Goal: Transaction & Acquisition: Purchase product/service

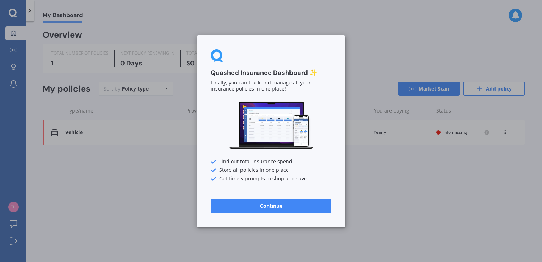
click at [264, 206] on button "Continue" at bounding box center [271, 205] width 121 height 14
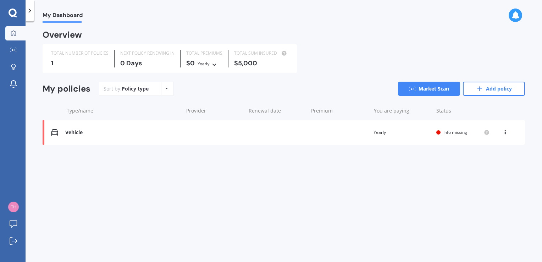
click at [30, 11] on icon at bounding box center [29, 10] width 7 height 7
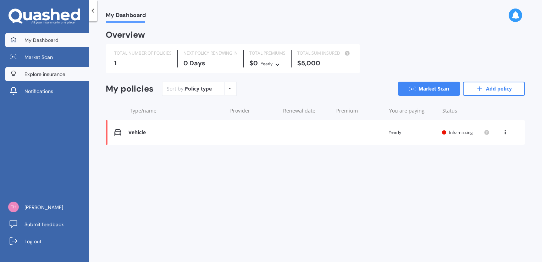
click at [34, 75] on span "Explore insurance" at bounding box center [44, 74] width 41 height 7
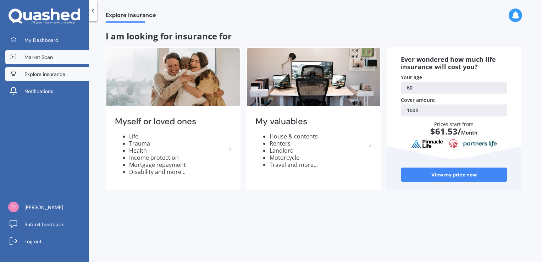
click at [22, 56] on link "Market Scan" at bounding box center [46, 57] width 83 height 14
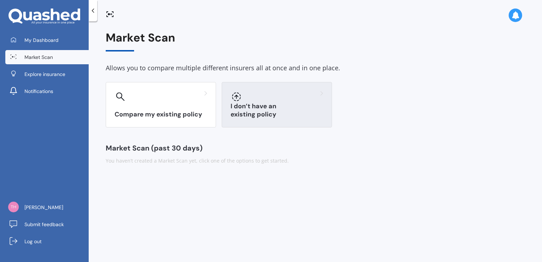
click at [270, 115] on h3 "I don’t have an existing policy" at bounding box center [277, 110] width 93 height 16
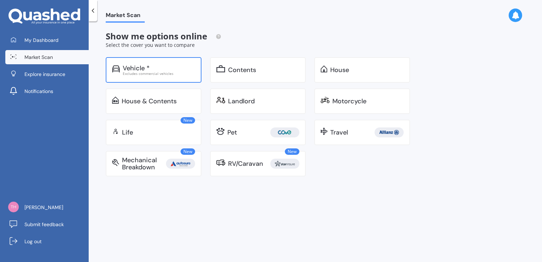
click at [145, 69] on div "Vehicle *" at bounding box center [136, 68] width 27 height 7
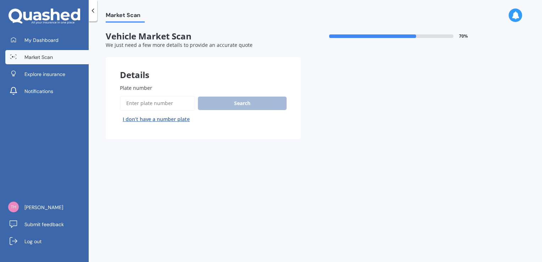
click at [155, 104] on input "Plate number" at bounding box center [157, 103] width 75 height 15
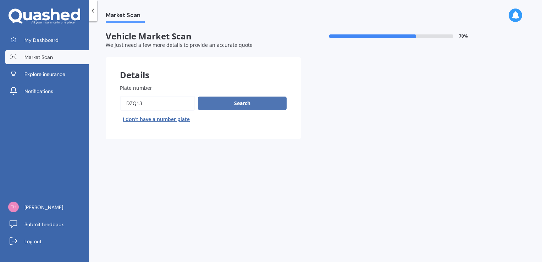
type input "dzq13"
click at [222, 100] on button "Search" at bounding box center [242, 103] width 89 height 13
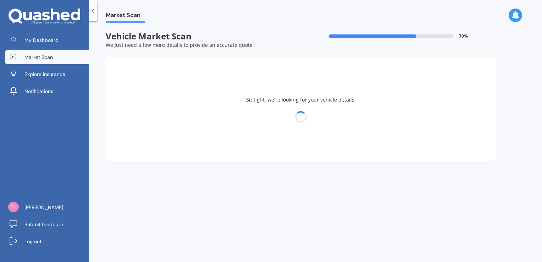
select select "FORD"
select select "TERRITORY"
select select "17"
select select "06"
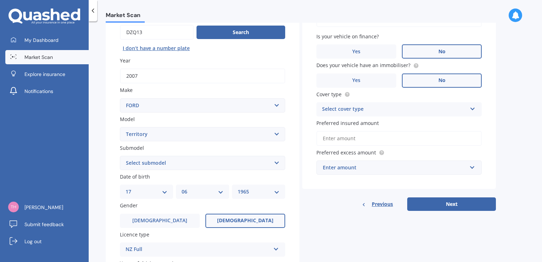
scroll to position [142, 0]
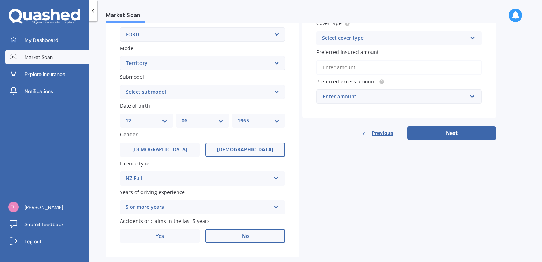
click at [182, 90] on select "Select submodel Ghia 4.0 Litre Turbo Petrol AWD Ghia non-turbo AWD Titanium 2.7…" at bounding box center [202, 92] width 165 height 14
click at [201, 94] on select "Select submodel Ghia 4.0 Litre Turbo Petrol AWD Ghia non-turbo AWD Titanium 2.7…" at bounding box center [202, 92] width 165 height 14
click at [197, 90] on select "Select submodel Ghia 4.0 Litre Turbo Petrol AWD Ghia non-turbo AWD Titanium 2.7…" at bounding box center [202, 92] width 165 height 14
click at [258, 122] on select "YYYY 2025 2024 2023 2022 2021 2020 2019 2018 2017 2016 2015 2014 2013 2012 2011…" at bounding box center [259, 121] width 42 height 8
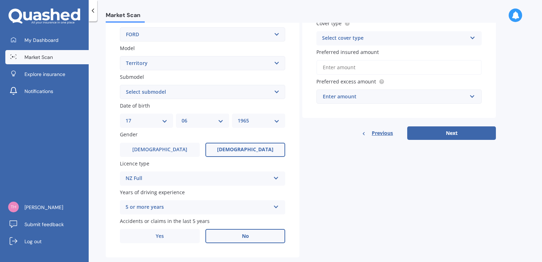
select select "1966"
click at [238, 117] on select "YYYY 2025 2024 2023 2022 2021 2020 2019 2018 2017 2016 2015 2014 2013 2012 2011…" at bounding box center [259, 121] width 42 height 8
click at [189, 118] on select "MM 01 02 03 04 05 06 07 08 09 10 11 12" at bounding box center [203, 121] width 42 height 8
select select "07"
click at [182, 117] on select "MM 01 02 03 04 05 06 07 08 09 10 11 12" at bounding box center [203, 121] width 42 height 8
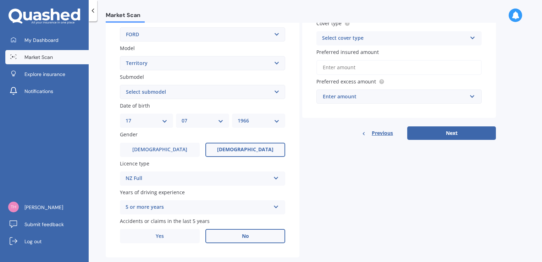
click at [209, 148] on label "Female" at bounding box center [245, 150] width 80 height 14
click at [0, 0] on input "Female" at bounding box center [0, 0] width 0 height 0
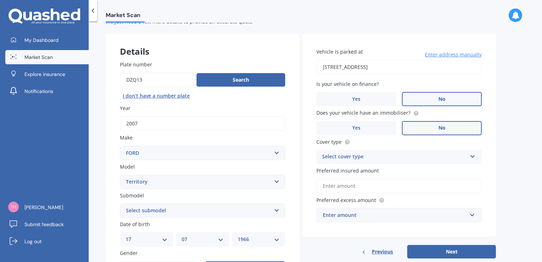
scroll to position [35, 0]
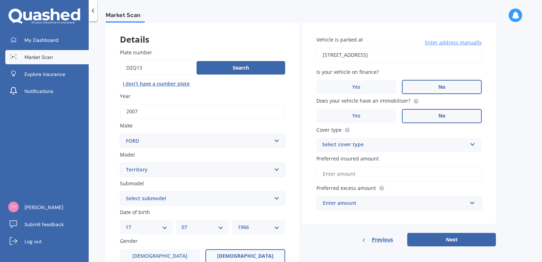
click at [399, 147] on div "Select cover type" at bounding box center [394, 145] width 145 height 9
click at [361, 157] on div "Comprehensive" at bounding box center [399, 158] width 165 height 13
click at [376, 174] on input "Preferred insured amount" at bounding box center [399, 173] width 165 height 15
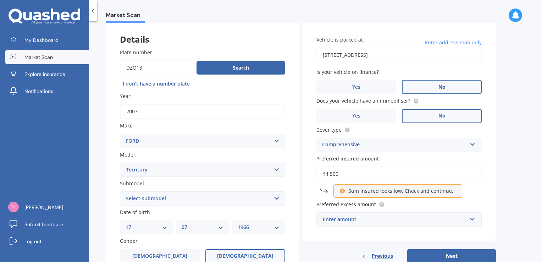
type input "$4,500"
click at [377, 193] on p "Sum insured looks low. Check and continue." at bounding box center [400, 190] width 105 height 7
click at [341, 192] on icon at bounding box center [343, 189] width 6 height 5
click at [349, 170] on input "$4,500" at bounding box center [399, 173] width 165 height 15
click at [370, 221] on div "Enter amount" at bounding box center [395, 219] width 144 height 8
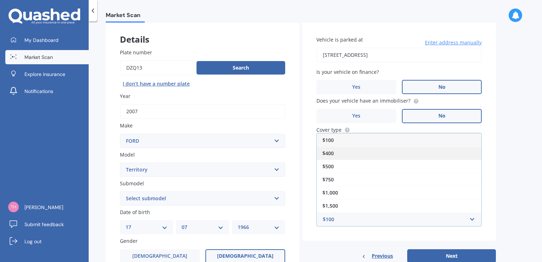
click at [339, 152] on div "$400" at bounding box center [399, 153] width 165 height 13
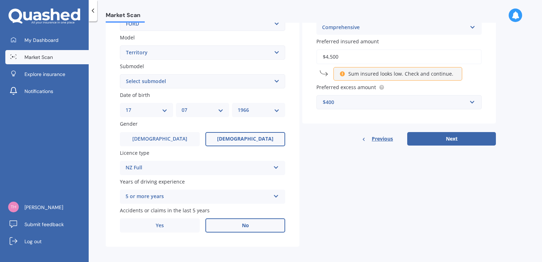
scroll to position [156, 0]
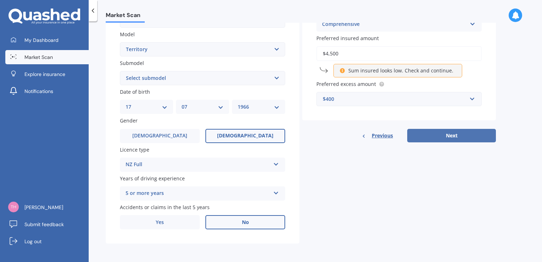
click at [443, 133] on button "Next" at bounding box center [451, 135] width 89 height 13
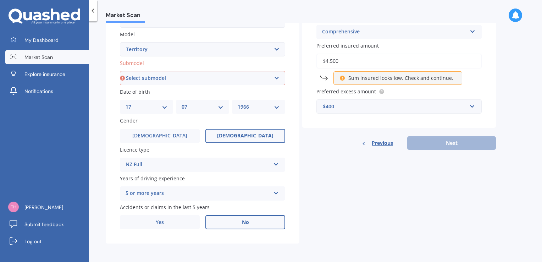
click at [207, 78] on select "Select submodel Ghia 4.0 Litre Turbo Petrol AWD Ghia non-turbo AWD Titanium 2.7…" at bounding box center [202, 78] width 165 height 14
select select "GHIA 4.0 LITRE TURBO PETROL AWD"
click at [120, 71] on select "Select submodel Ghia 4.0 Litre Turbo Petrol AWD Ghia non-turbo AWD Titanium 2.7…" at bounding box center [202, 78] width 165 height 14
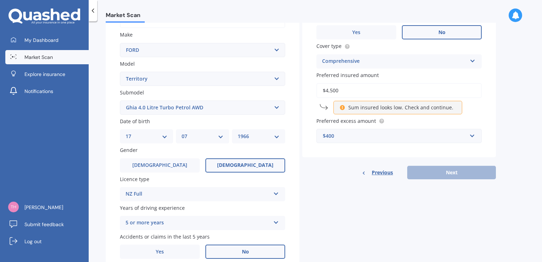
scroll to position [48, 0]
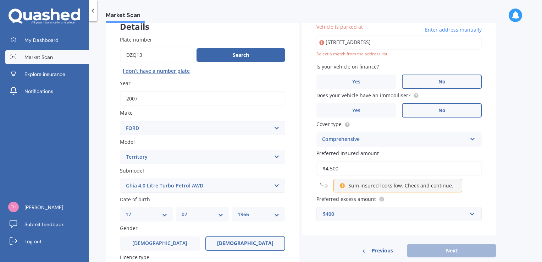
type input "374 Huia Road, Titirangi, Auckland 0604"
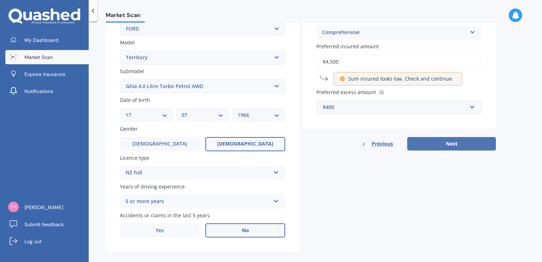
scroll to position [156, 0]
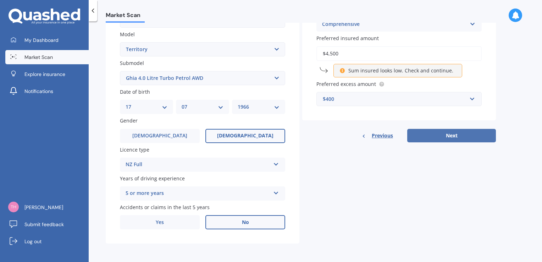
click at [455, 136] on button "Next" at bounding box center [451, 135] width 89 height 13
select select "17"
select select "07"
select select "1966"
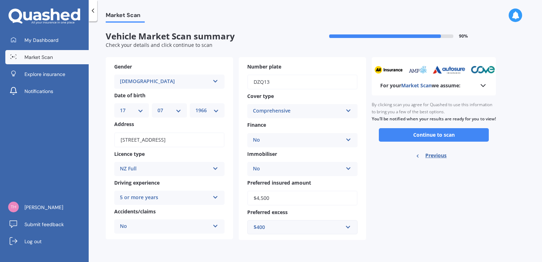
scroll to position [0, 0]
click at [483, 84] on icon at bounding box center [483, 85] width 9 height 9
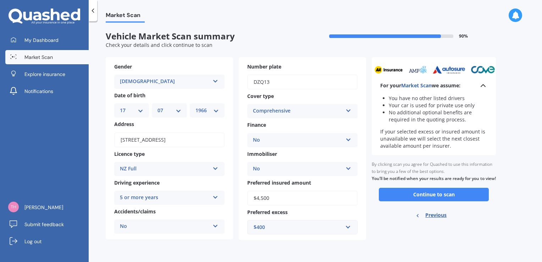
click at [483, 84] on icon at bounding box center [483, 85] width 9 height 9
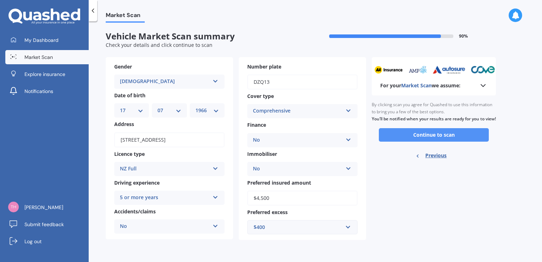
click at [425, 142] on button "Continue to scan" at bounding box center [434, 134] width 110 height 13
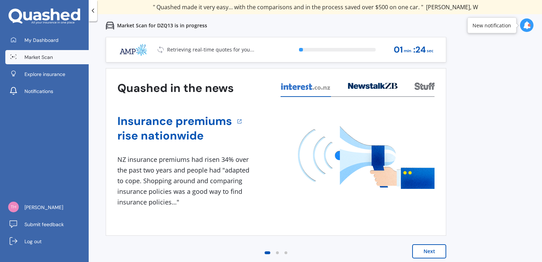
click at [428, 251] on button "Next" at bounding box center [429, 251] width 34 height 14
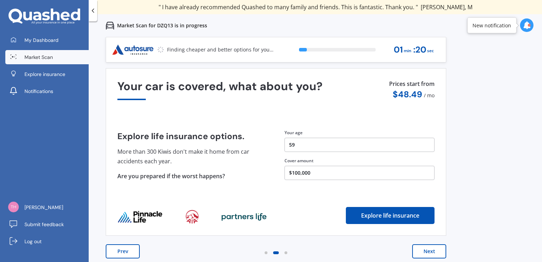
click at [428, 251] on button "Next" at bounding box center [429, 251] width 34 height 14
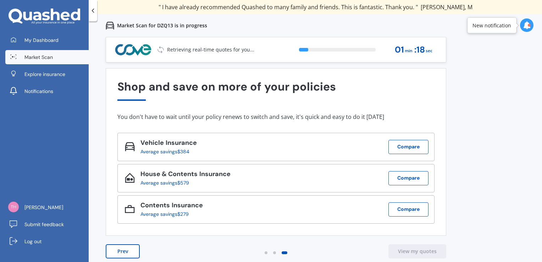
click at [110, 252] on button "Prev" at bounding box center [123, 251] width 34 height 14
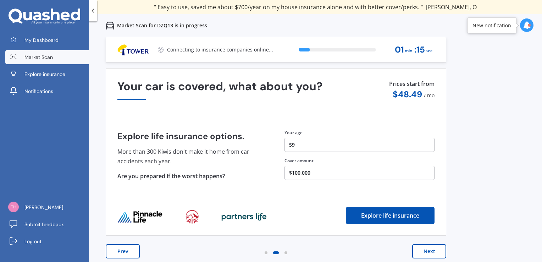
click at [427, 251] on button "Next" at bounding box center [429, 251] width 34 height 14
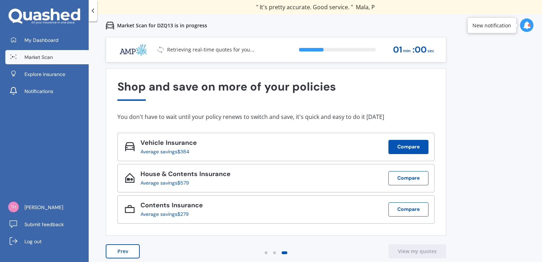
click at [408, 147] on button "Compare" at bounding box center [409, 147] width 40 height 14
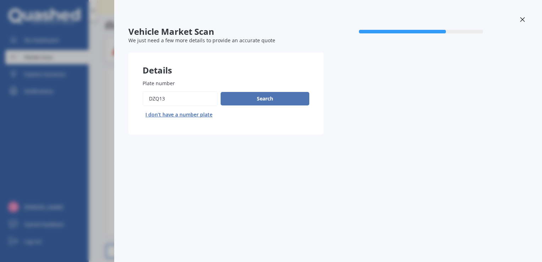
click at [247, 97] on button "Search" at bounding box center [265, 98] width 89 height 13
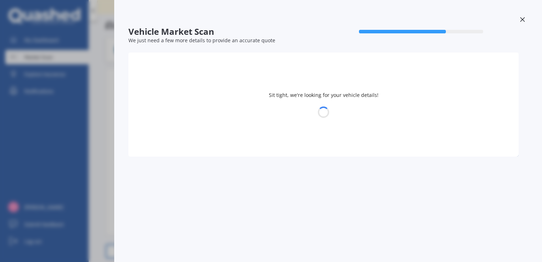
select select "FORD"
select select "TERRITORY"
select select "17"
select select "07"
select select "1966"
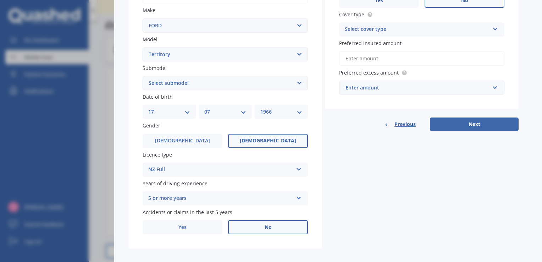
scroll to position [153, 0]
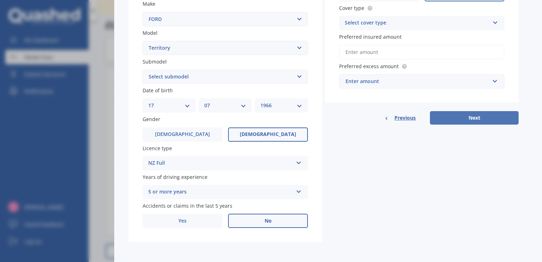
click at [457, 117] on button "Next" at bounding box center [474, 117] width 89 height 13
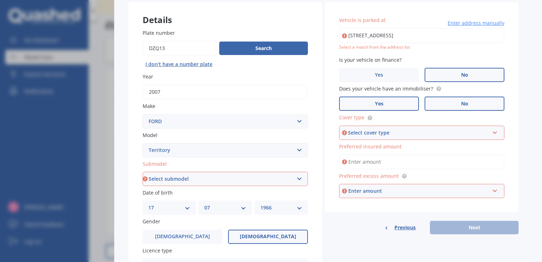
scroll to position [46, 0]
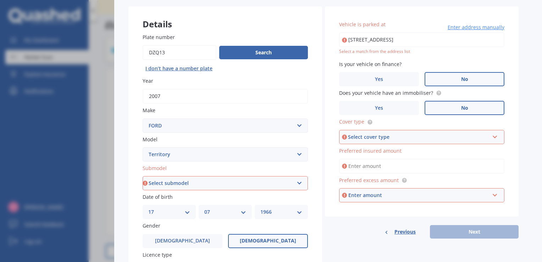
click at [364, 34] on input "374 Huia Road, Titirangi, Auckland 0604" at bounding box center [421, 39] width 165 height 15
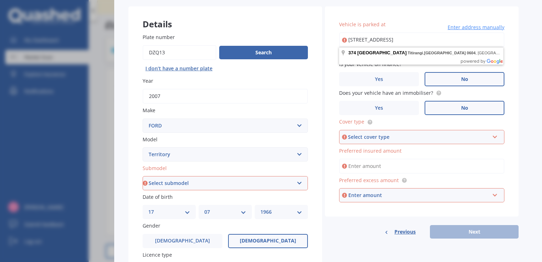
type input "374 Huia Road, Titirangi, Auckland 0604"
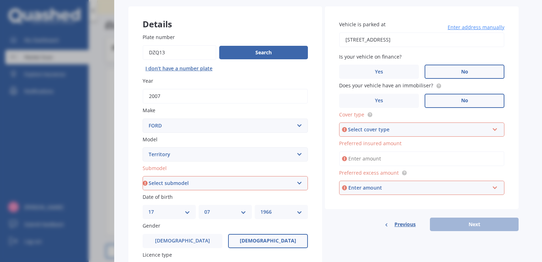
click at [372, 126] on div "Select cover type" at bounding box center [418, 130] width 141 height 8
click at [374, 141] on span "Comprehensive" at bounding box center [365, 142] width 38 height 7
click at [376, 145] on span "Preferred insured amount" at bounding box center [370, 143] width 62 height 7
click at [376, 151] on input "Preferred insured amount" at bounding box center [421, 158] width 165 height 15
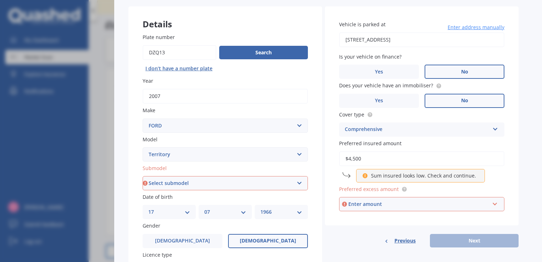
type input "$4,500"
click at [381, 203] on div "Enter amount" at bounding box center [418, 204] width 141 height 8
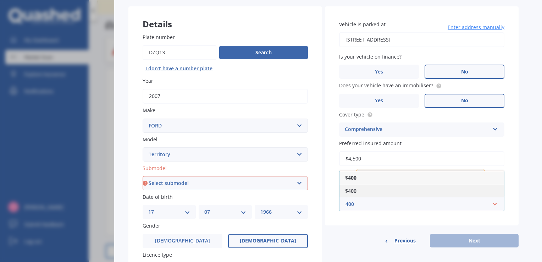
type input "400"
click at [362, 192] on div "$400" at bounding box center [422, 190] width 165 height 13
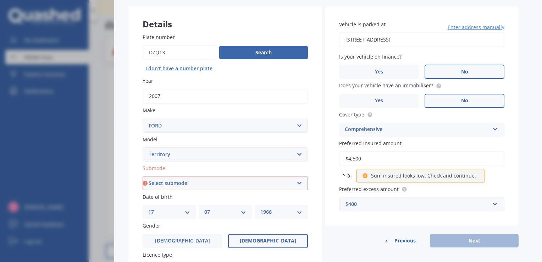
scroll to position [117, 0]
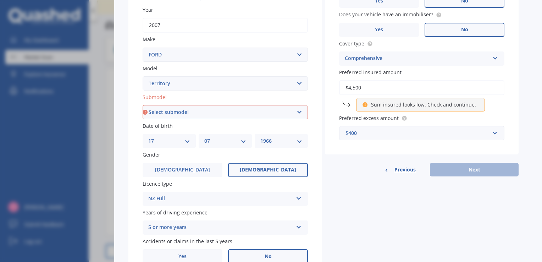
click at [197, 111] on select "Select submodel Ghia 4.0 Litre Turbo Petrol AWD Ghia non-turbo AWD Titanium 2.7…" at bounding box center [225, 112] width 165 height 14
select select "GHIA 4.0 LITRE TURBO PETROL AWD"
click at [143, 105] on select "Select submodel Ghia 4.0 Litre Turbo Petrol AWD Ghia non-turbo AWD Titanium 2.7…" at bounding box center [225, 112] width 165 height 14
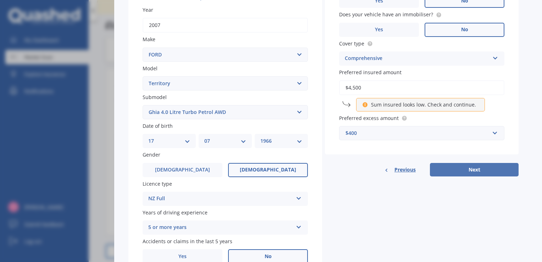
click at [467, 168] on button "Next" at bounding box center [474, 169] width 89 height 13
select select "17"
select select "07"
select select "1966"
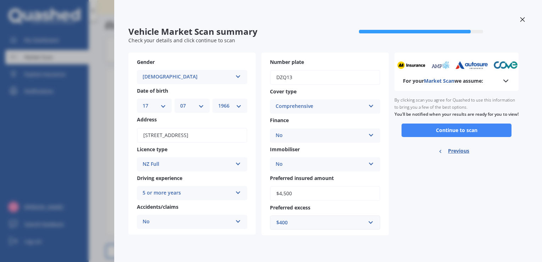
scroll to position [0, 0]
click at [422, 137] on button "Continue to scan" at bounding box center [457, 129] width 110 height 13
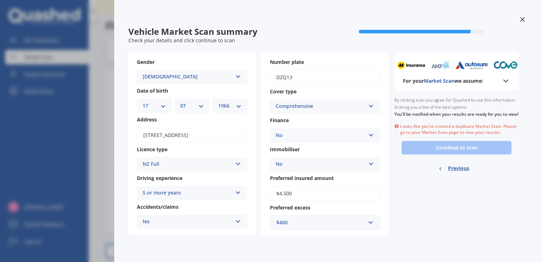
click at [446, 174] on div "Previous" at bounding box center [456, 168] width 37 height 22
select select "FORD"
select select "TERRITORY"
select select "GHIA 4.0 LITRE TURBO PETROL AWD"
select select "17"
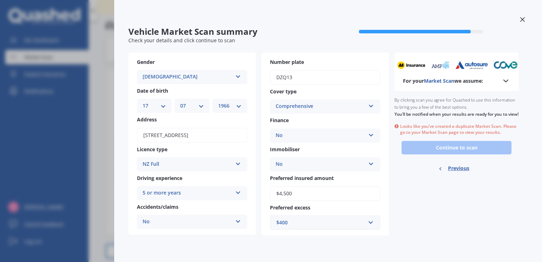
select select "07"
select select "1966"
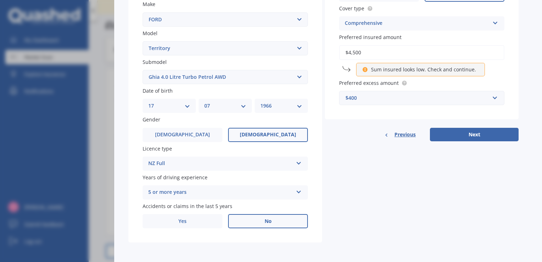
scroll to position [153, 0]
click at [363, 67] on icon at bounding box center [365, 68] width 6 height 5
click at [366, 52] on input "$4,500" at bounding box center [421, 52] width 165 height 15
click at [366, 71] on icon at bounding box center [365, 68] width 6 height 5
click at [369, 56] on input "$4,500" at bounding box center [421, 52] width 165 height 15
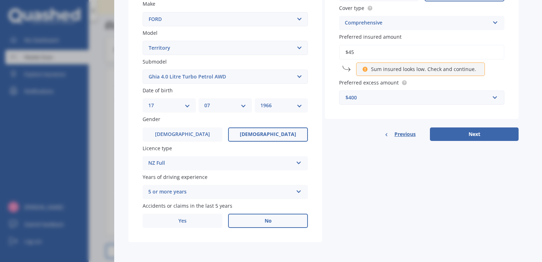
type input "$4"
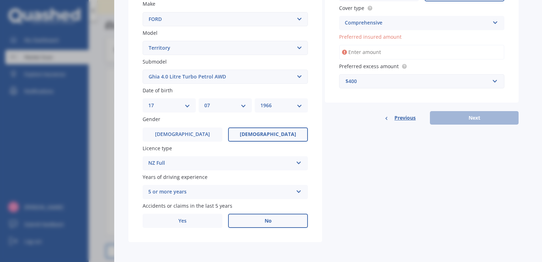
click at [362, 51] on input "Preferred insured amount" at bounding box center [421, 52] width 165 height 15
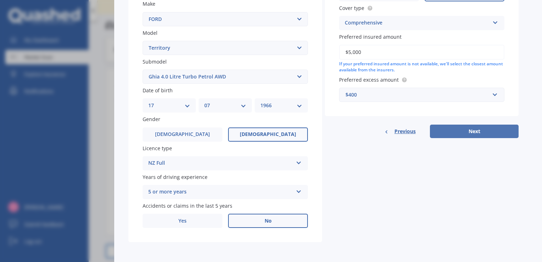
type input "$5,000"
click at [459, 129] on button "Next" at bounding box center [474, 131] width 89 height 13
select select "17"
select select "07"
select select "1966"
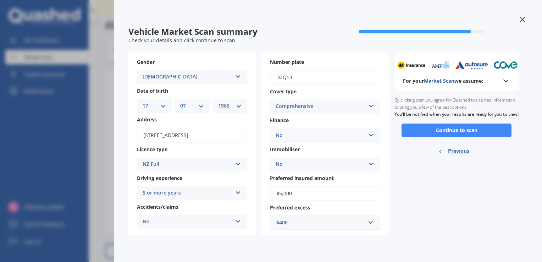
scroll to position [0, 0]
click at [505, 82] on icon at bounding box center [506, 81] width 9 height 9
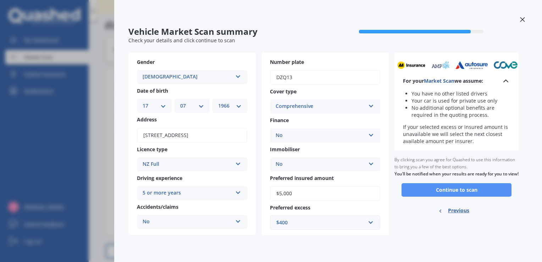
click at [450, 197] on button "Continue to scan" at bounding box center [457, 189] width 110 height 13
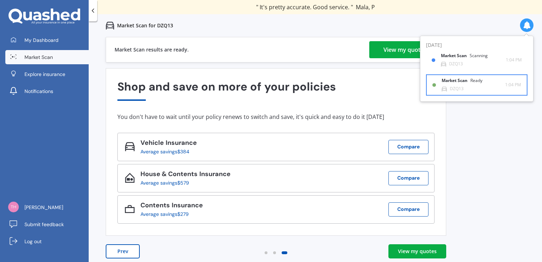
click at [446, 81] on b "Market Scan" at bounding box center [456, 80] width 29 height 5
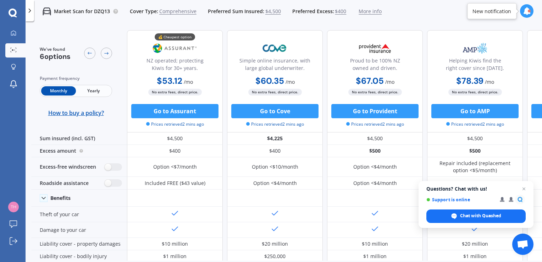
click at [484, 11] on div "New notification" at bounding box center [492, 10] width 39 height 7
click at [528, 11] on div at bounding box center [529, 11] width 3 height 3
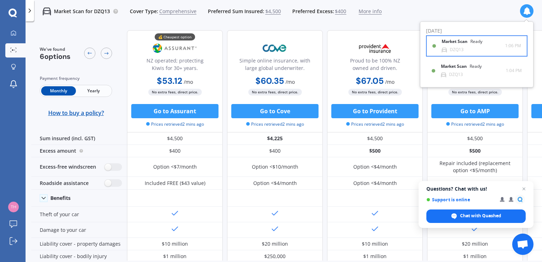
click at [451, 45] on div "Market Scan Ready" at bounding box center [466, 43] width 49 height 8
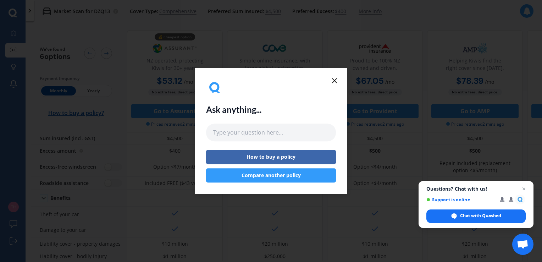
click at [333, 79] on icon at bounding box center [334, 80] width 9 height 9
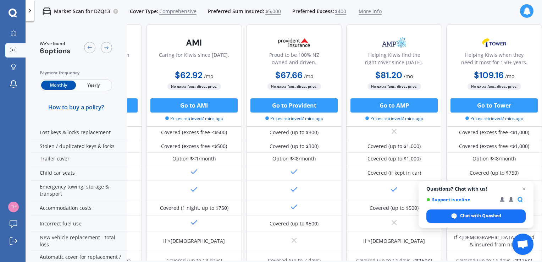
scroll to position [142, 185]
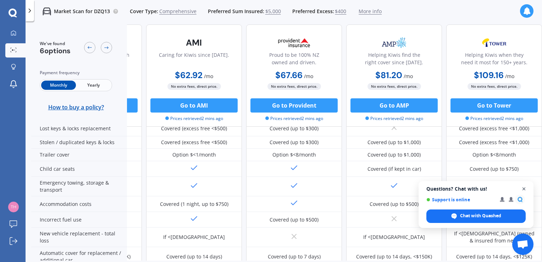
click at [524, 189] on span "Close chat" at bounding box center [524, 189] width 9 height 9
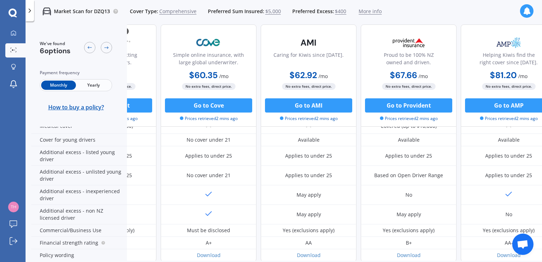
scroll to position [380, 66]
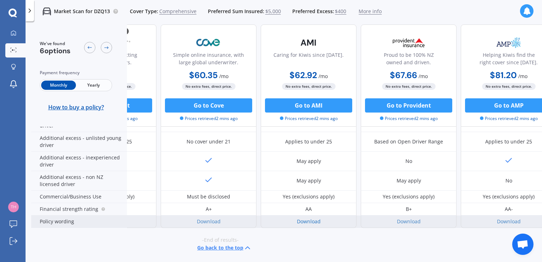
click at [297, 218] on link "Download" at bounding box center [309, 221] width 24 height 7
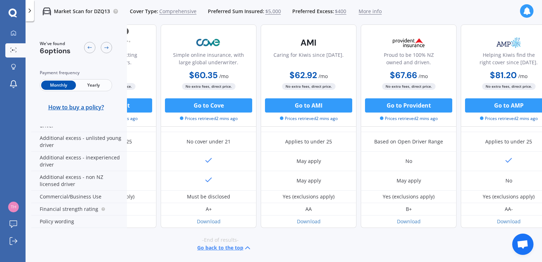
click at [29, 12] on polyline at bounding box center [30, 11] width 2 height 4
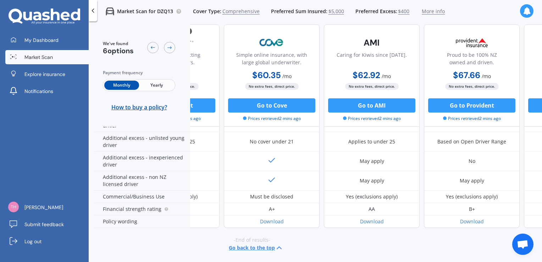
drag, startPoint x: 93, startPoint y: 12, endPoint x: 106, endPoint y: 21, distance: 15.1
click at [93, 12] on polyline at bounding box center [93, 11] width 2 height 4
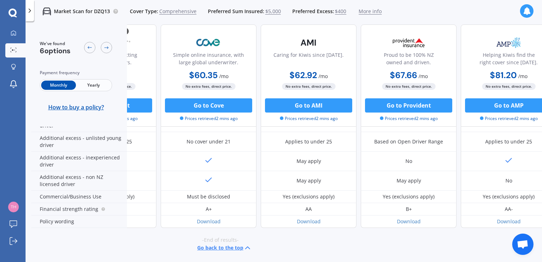
scroll to position [380, 0]
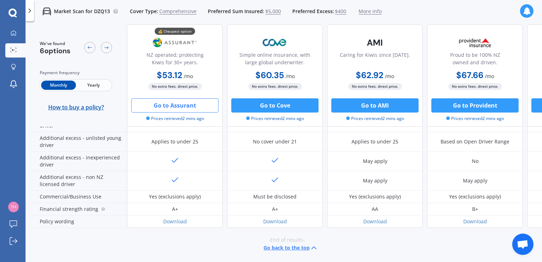
click at [157, 102] on button "Go to Assurant" at bounding box center [174, 105] width 87 height 14
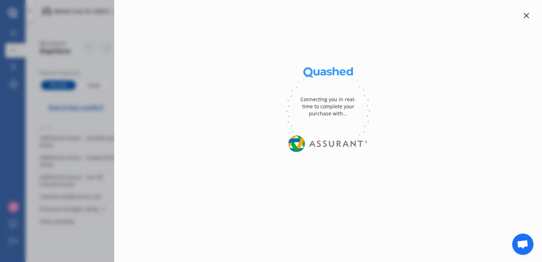
select select "full"
select select "0"
select select "Waitakere"
select select "FORD"
select select "TERRITORY"
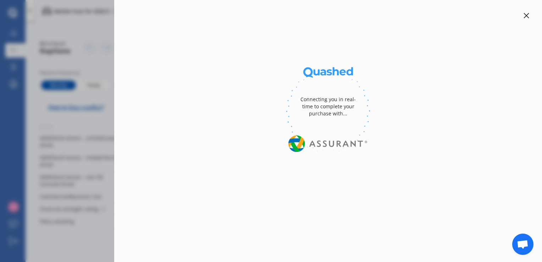
select select "GHIA 4.0 LITRE TURBO PETROL AWD"
select select "Monthly"
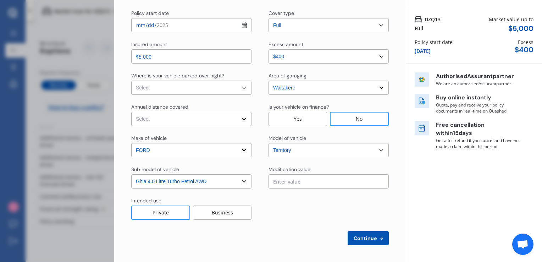
scroll to position [0, 0]
